Goal: Task Accomplishment & Management: Manage account settings

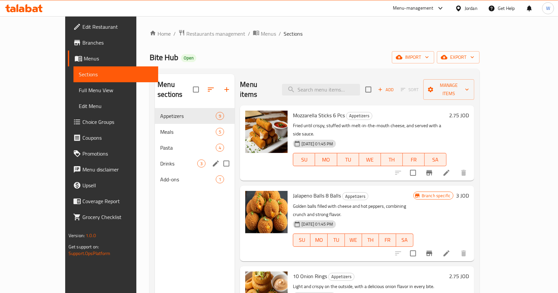
click at [160, 160] on span "Drinks" at bounding box center [178, 164] width 37 height 8
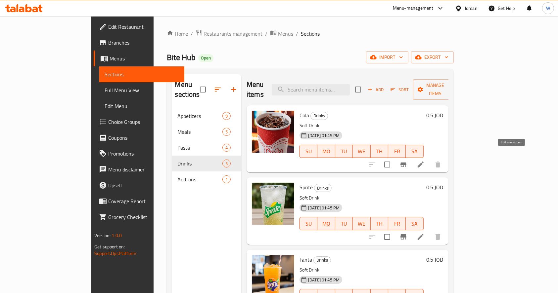
click at [425, 161] on icon at bounding box center [421, 165] width 8 height 8
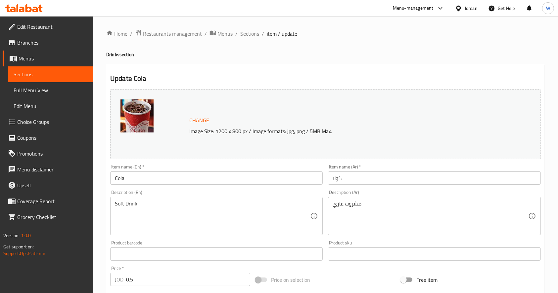
click at [141, 176] on input "Cola" at bounding box center [216, 178] width 212 height 13
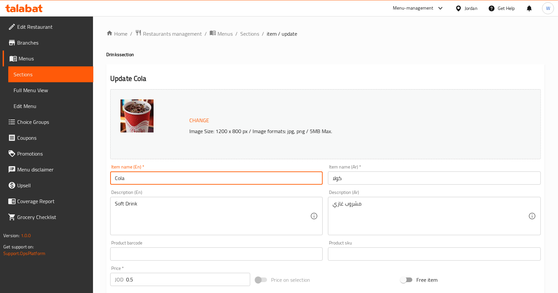
click at [141, 176] on input "Cola" at bounding box center [216, 178] width 212 height 13
type input "’"
type input "Matrix Cola"
click at [376, 182] on input "كولا" at bounding box center [434, 178] width 212 height 13
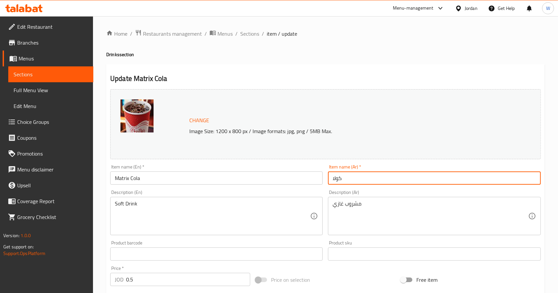
click at [376, 182] on input "كولا" at bounding box center [434, 178] width 212 height 13
type input "[PERSON_NAME]"
click at [199, 118] on span "Change" at bounding box center [199, 121] width 20 height 10
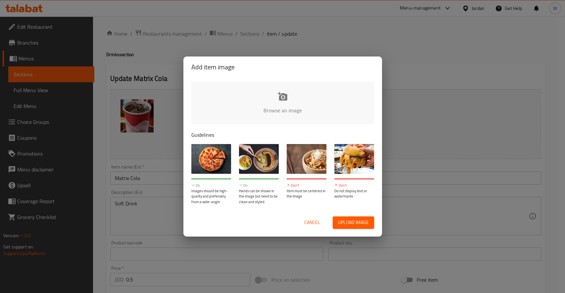
click at [268, 109] on input "file" at bounding box center [506, 113] width 630 height 62
click at [309, 222] on span "Cancel" at bounding box center [312, 223] width 16 height 8
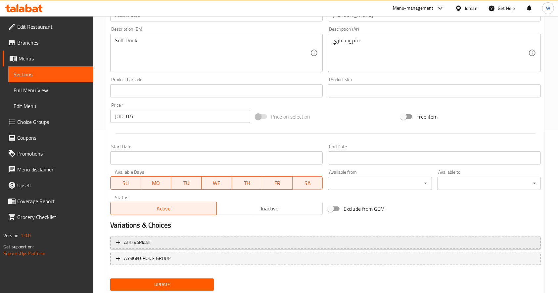
scroll to position [183, 0]
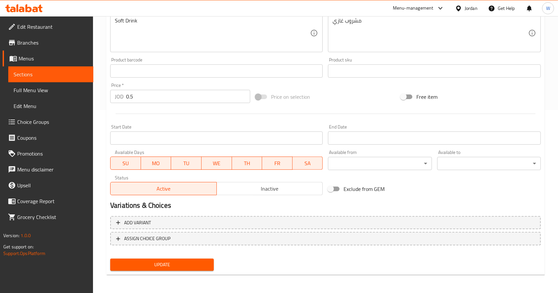
click at [188, 266] on span "Update" at bounding box center [161, 265] width 93 height 8
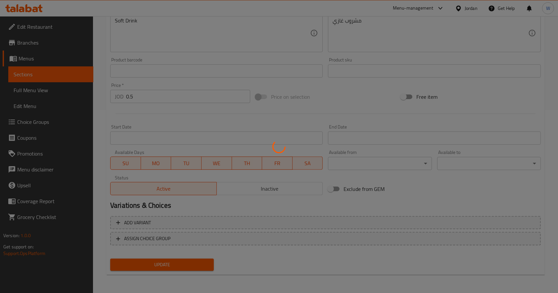
scroll to position [0, 0]
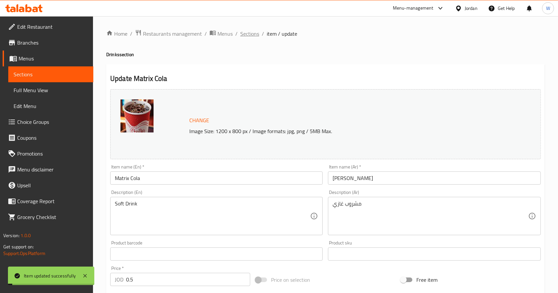
click at [251, 33] on span "Sections" at bounding box center [249, 34] width 19 height 8
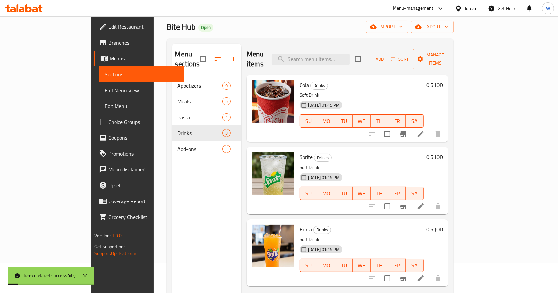
scroll to position [44, 0]
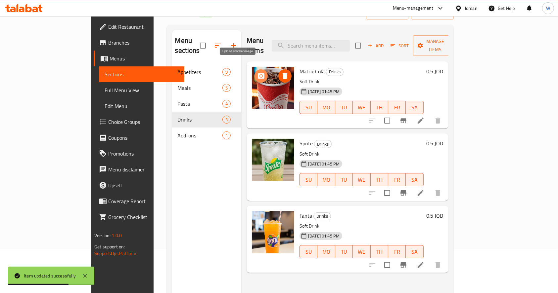
click at [257, 72] on icon "upload picture" at bounding box center [261, 76] width 8 height 8
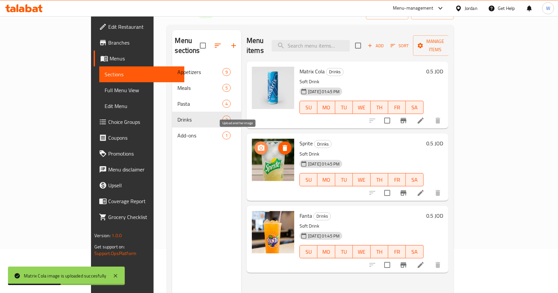
click at [258, 145] on icon "upload picture" at bounding box center [261, 148] width 7 height 6
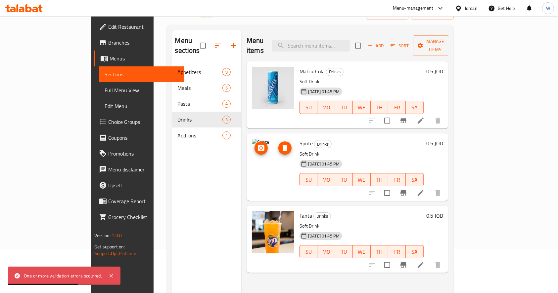
click at [257, 144] on icon "upload picture" at bounding box center [261, 148] width 8 height 8
click at [260, 147] on circle "upload picture" at bounding box center [261, 148] width 2 height 2
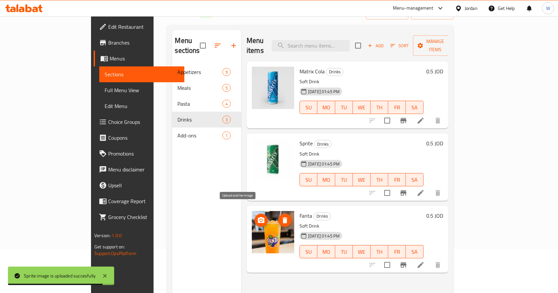
click at [258, 217] on icon "upload picture" at bounding box center [261, 220] width 7 height 6
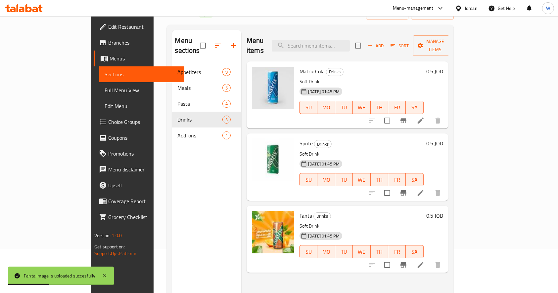
click at [172, 161] on div "Menu sections Appetizers 9 Meals 5 Pasta 4 Drinks 3 Add-ons 1" at bounding box center [206, 176] width 69 height 293
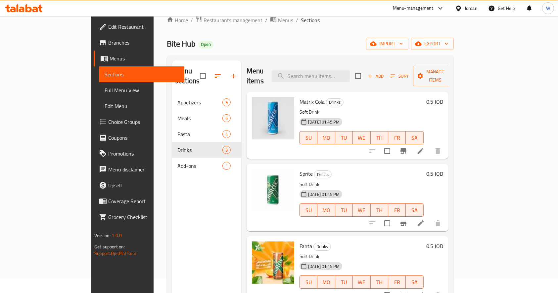
scroll to position [0, 0]
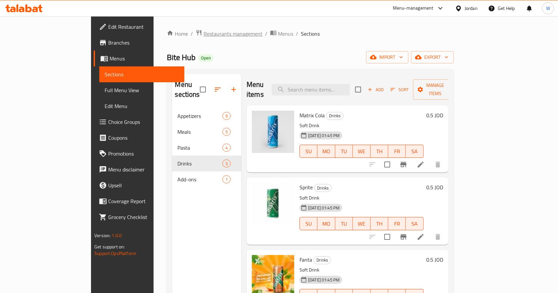
click at [203, 36] on span "Restaurants management" at bounding box center [232, 34] width 59 height 8
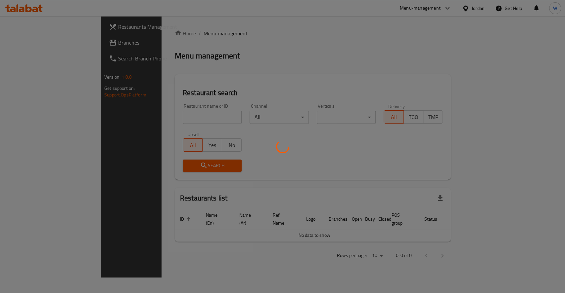
click at [145, 117] on div at bounding box center [282, 146] width 565 height 293
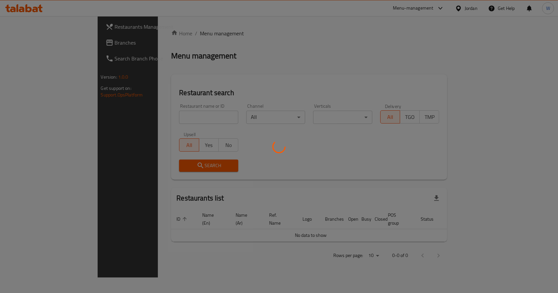
click at [133, 113] on div at bounding box center [279, 146] width 558 height 293
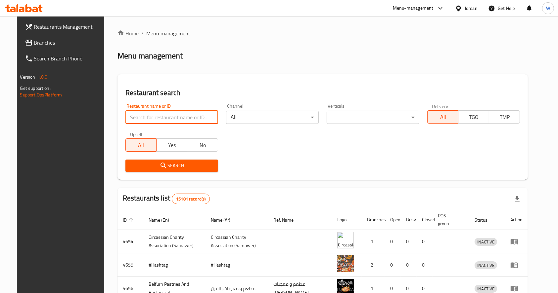
click at [132, 115] on input "search" at bounding box center [171, 117] width 93 height 13
type input "باب توما"
click button "Search" at bounding box center [171, 166] width 93 height 12
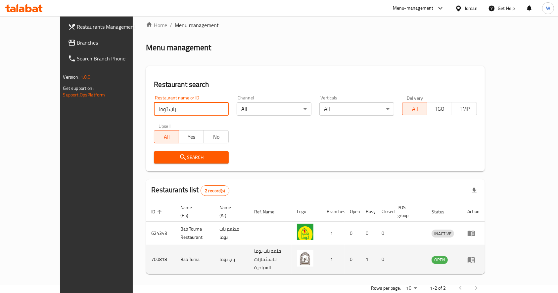
scroll to position [11, 0]
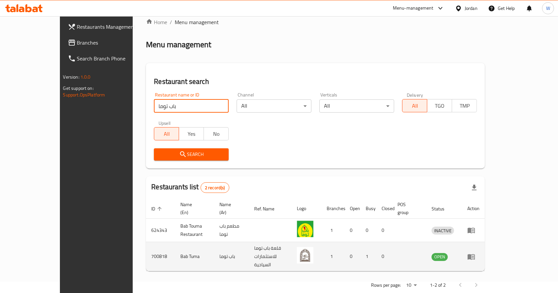
click at [175, 244] on td "Bab Tuma" at bounding box center [194, 257] width 39 height 29
copy td "Bab Tuma"
click at [475, 253] on icon "enhanced table" at bounding box center [471, 257] width 8 height 8
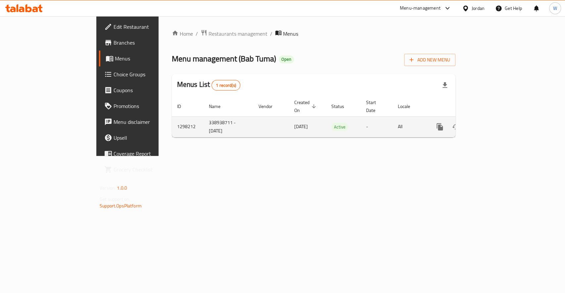
click at [491, 123] on icon "enhanced table" at bounding box center [487, 127] width 8 height 8
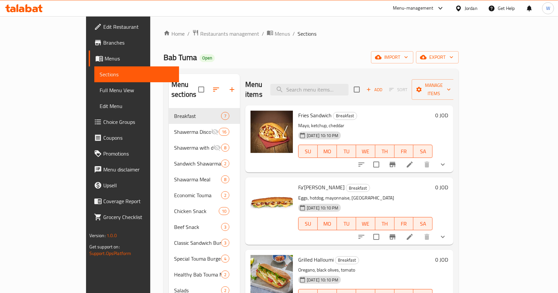
click at [279, 23] on div "Home / Restaurants management / Menus / Sections Bab [PERSON_NAME] Open import …" at bounding box center [311, 201] width 322 height 370
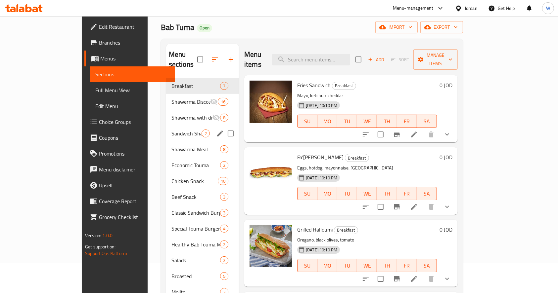
scroll to position [44, 0]
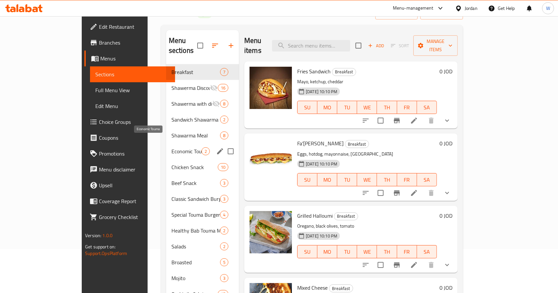
click at [171, 148] on span "Economic Touma" at bounding box center [186, 152] width 30 height 8
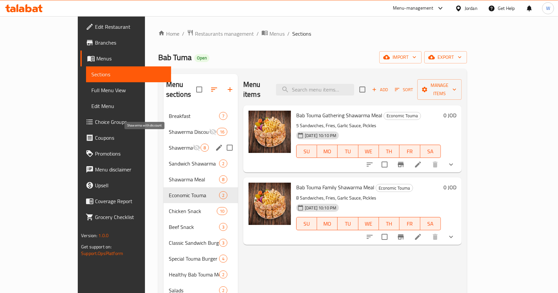
click at [169, 144] on span "Shawerma with discount" at bounding box center [181, 148] width 24 height 8
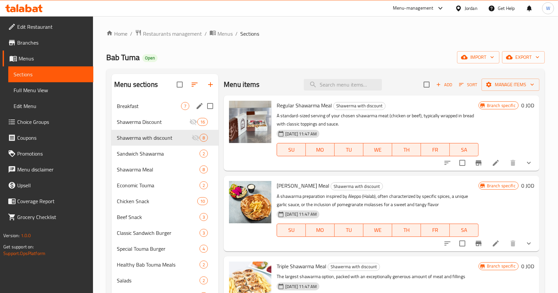
click at [152, 111] on div "Breakfast 7" at bounding box center [165, 106] width 107 height 16
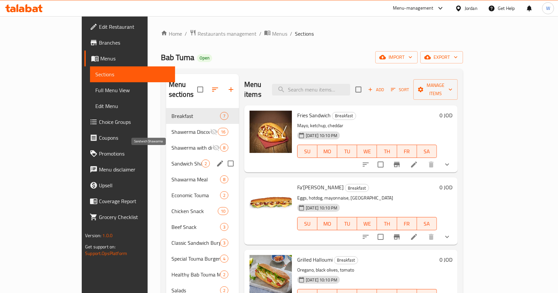
click at [171, 160] on span "Sandwich Shawarma" at bounding box center [186, 164] width 30 height 8
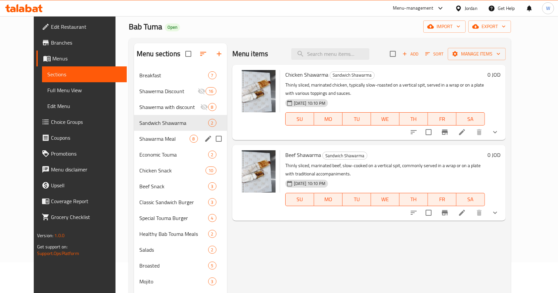
scroll to position [44, 0]
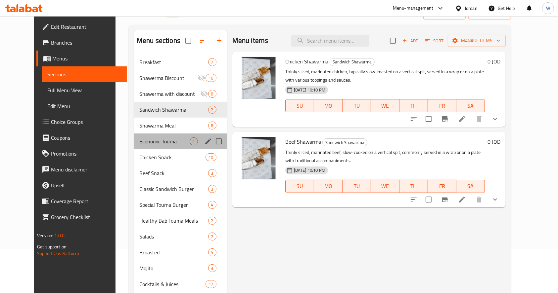
click at [159, 149] on div "Economic Touma 2" at bounding box center [180, 142] width 93 height 16
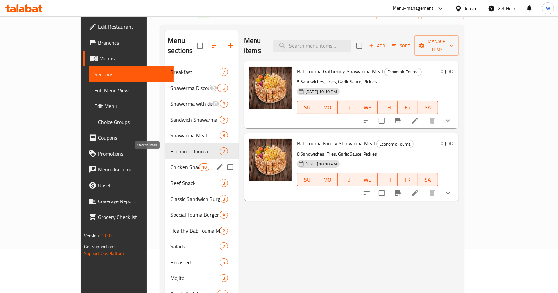
click at [170, 163] on span "Chicken Snack" at bounding box center [184, 167] width 28 height 8
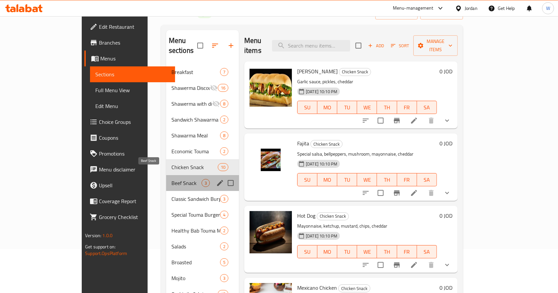
click at [171, 179] on span "Beef Snack" at bounding box center [186, 183] width 30 height 8
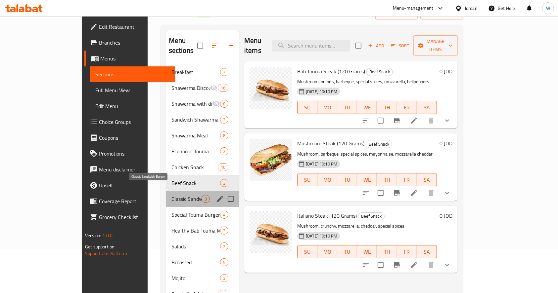
click at [171, 195] on span "Classic Sandwich Burger" at bounding box center [186, 199] width 30 height 8
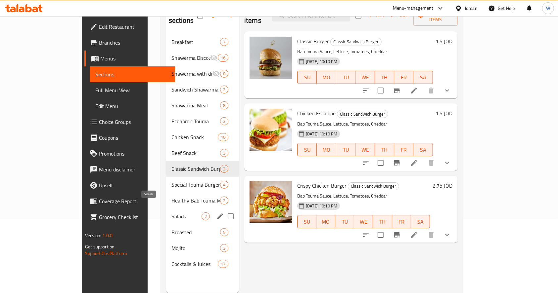
scroll to position [88, 0]
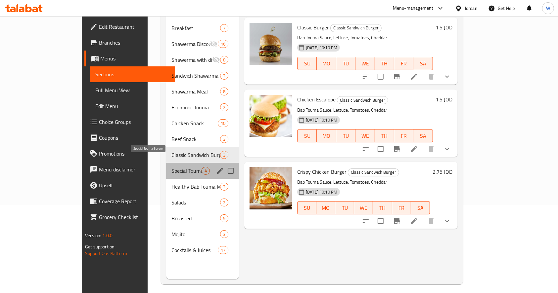
click at [171, 167] on span "Special Touma Burger" at bounding box center [186, 171] width 30 height 8
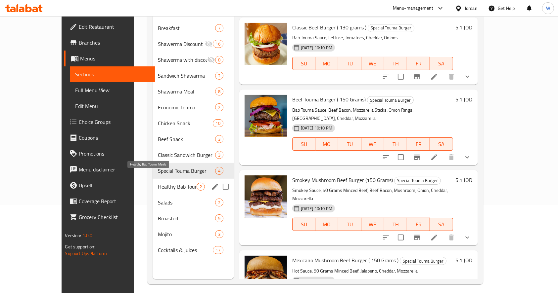
click at [162, 183] on span "Healthy Bab Touma Meals" at bounding box center [177, 187] width 38 height 8
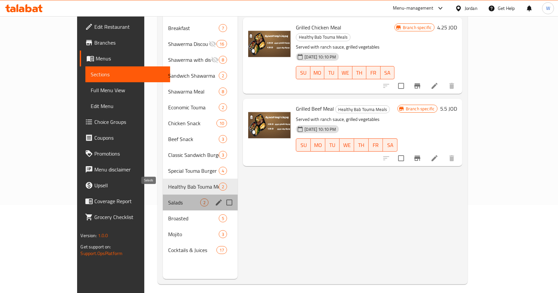
click at [168, 199] on span "Salads" at bounding box center [184, 203] width 32 height 8
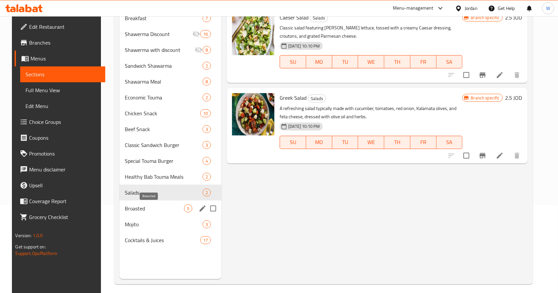
click at [156, 208] on span "Broasted" at bounding box center [154, 209] width 59 height 8
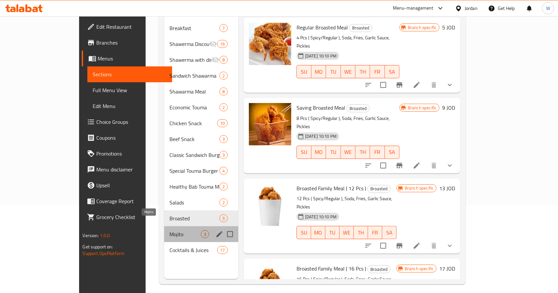
click at [169, 231] on span "Mojito" at bounding box center [184, 235] width 31 height 8
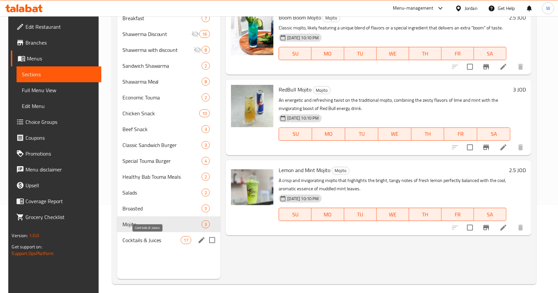
click at [150, 239] on span "Cocktails & Juices" at bounding box center [151, 241] width 59 height 8
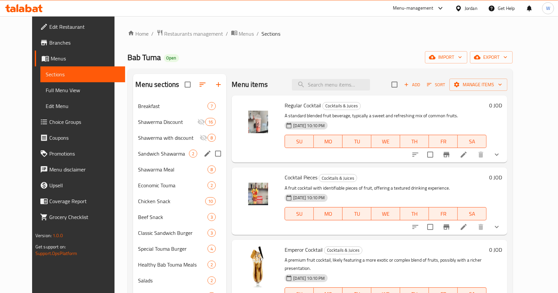
click at [154, 155] on span "Sandwich Shawarma" at bounding box center [163, 154] width 51 height 8
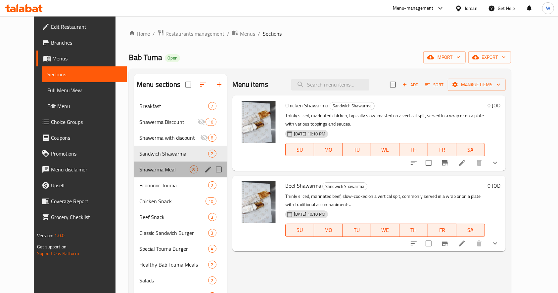
click at [149, 174] on div "Shawarma Meal 8" at bounding box center [180, 170] width 93 height 16
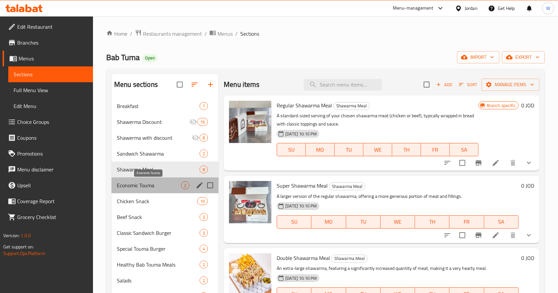
click at [151, 184] on span "Economic Touma" at bounding box center [149, 186] width 64 height 8
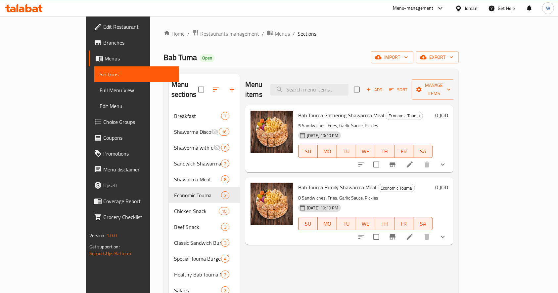
click at [358, 266] on div "Menu items Add Sort Manage items Bab Touma Gathering Shawarma Meal Economic Tou…" at bounding box center [346, 220] width 213 height 293
click at [413, 162] on icon at bounding box center [410, 165] width 6 height 6
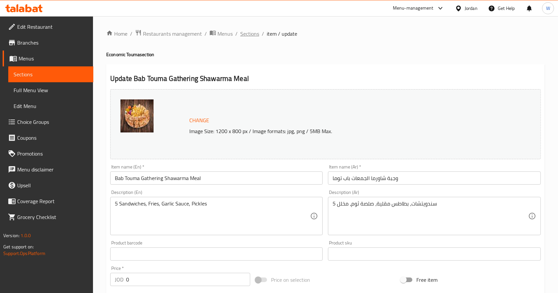
click at [244, 34] on span "Sections" at bounding box center [249, 34] width 19 height 8
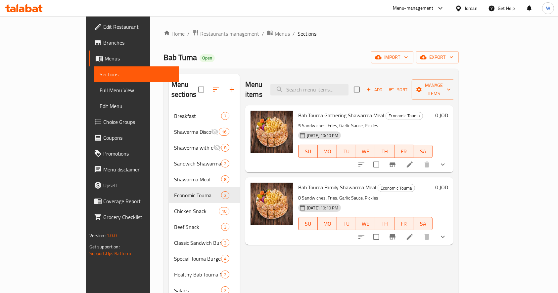
click at [419, 159] on li at bounding box center [409, 165] width 19 height 12
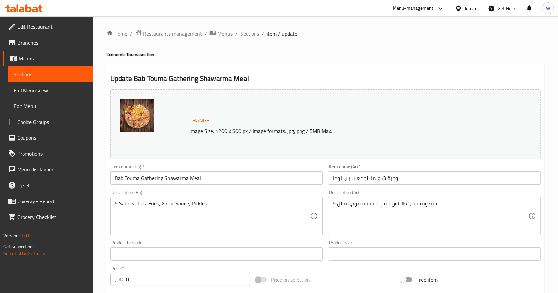
click at [247, 33] on span "Sections" at bounding box center [249, 34] width 19 height 8
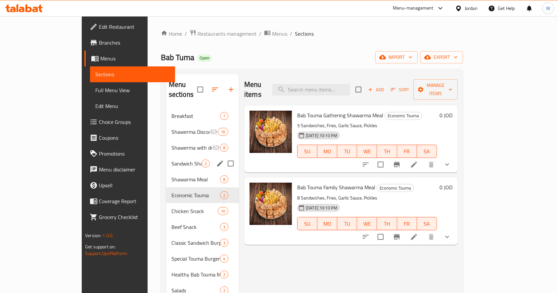
click at [166, 158] on div "Sandwich Shawarma 2" at bounding box center [202, 164] width 73 height 16
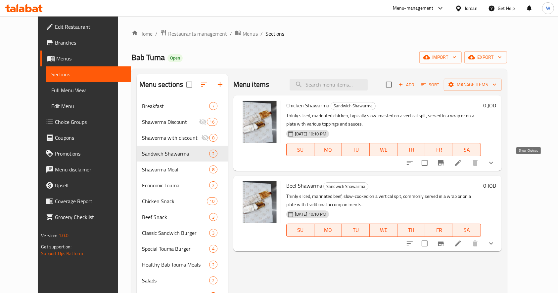
click at [495, 162] on icon "show more" at bounding box center [491, 163] width 8 height 8
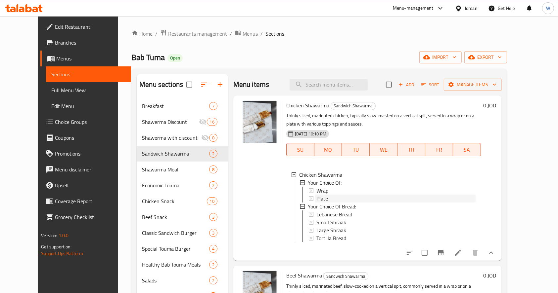
click at [344, 196] on div "Plate" at bounding box center [395, 199] width 159 height 8
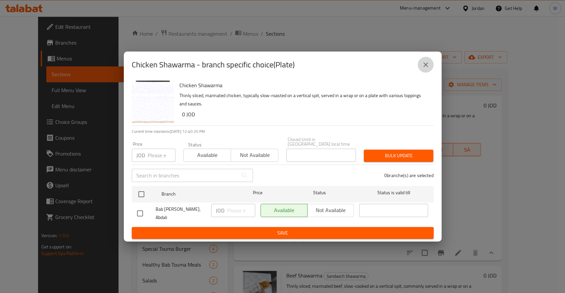
click at [426, 65] on button "close" at bounding box center [426, 65] width 16 height 16
